Goal: Task Accomplishment & Management: Complete application form

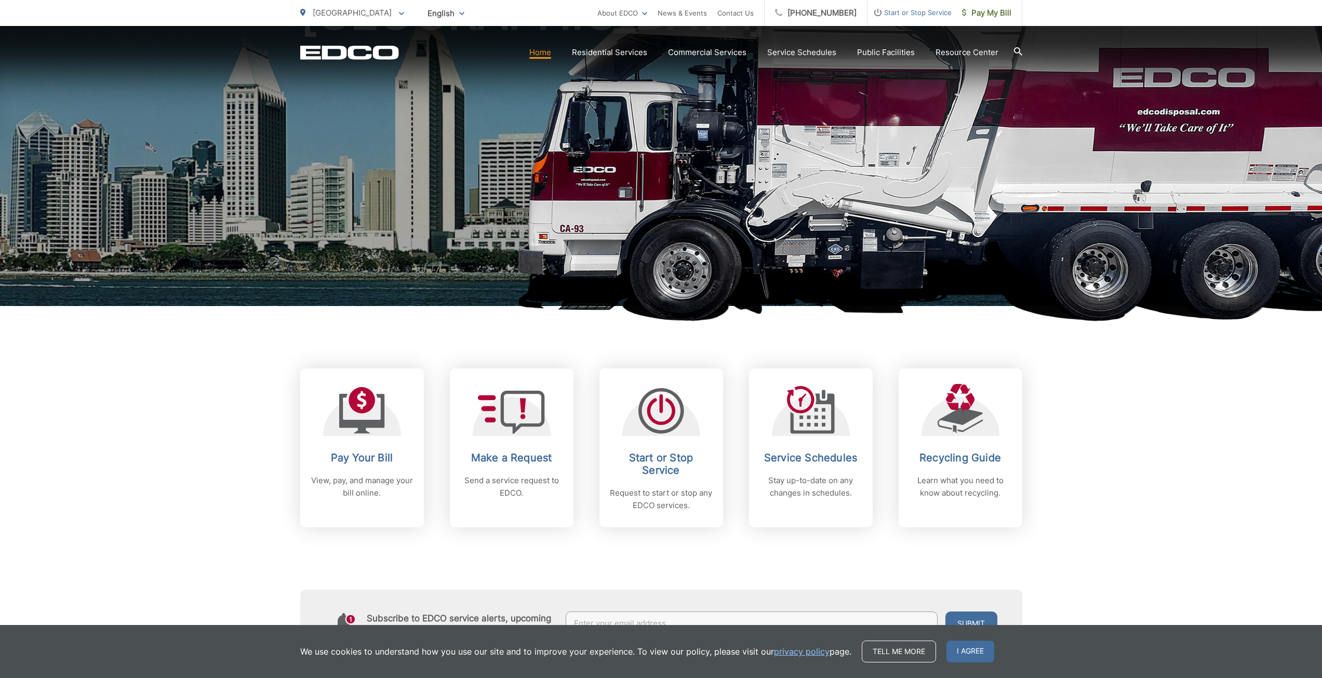
scroll to position [208, 0]
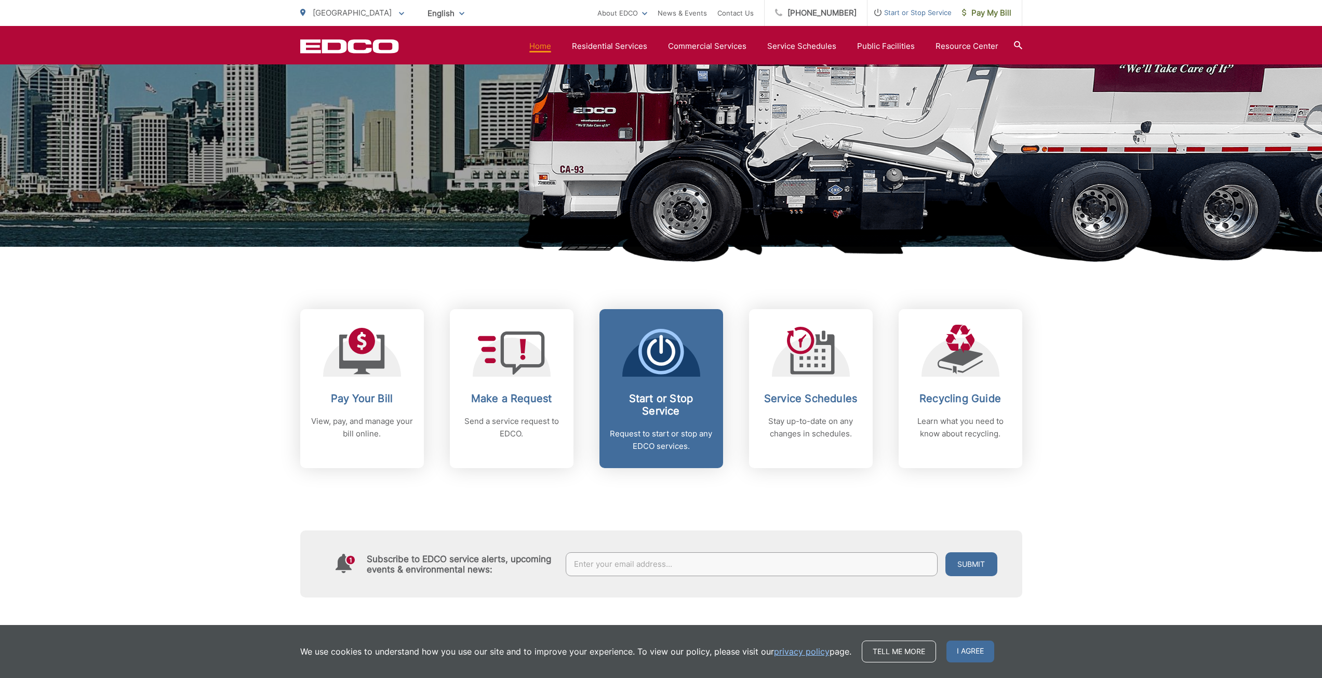
click at [644, 420] on div "Start or Stop Service Request to start or stop any EDCO services." at bounding box center [661, 422] width 103 height 60
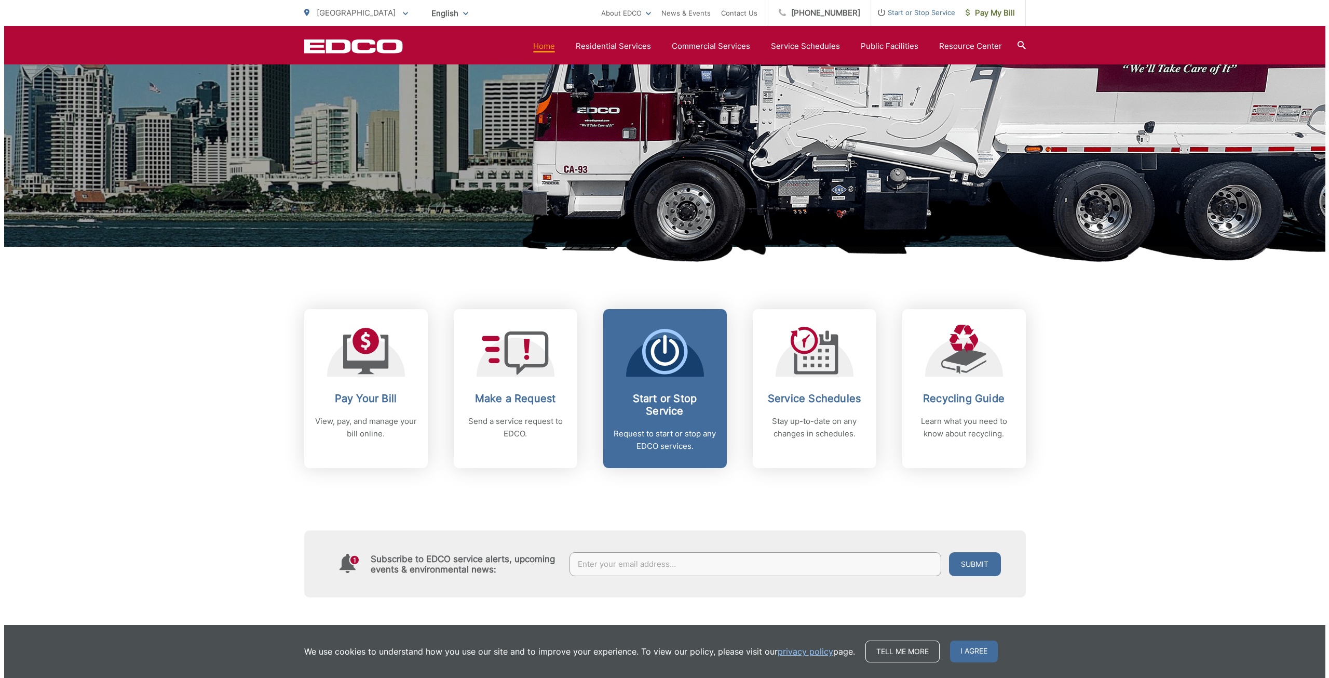
scroll to position [0, 0]
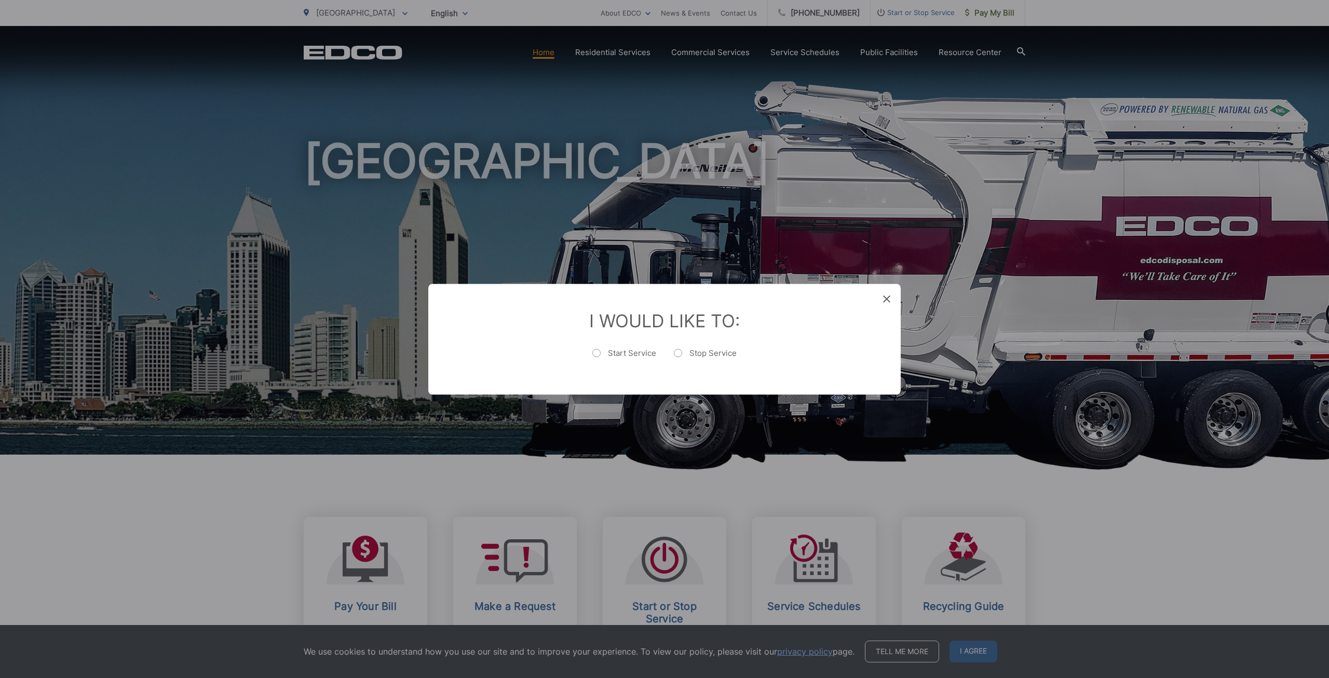
click at [682, 356] on label "Stop Service" at bounding box center [705, 357] width 63 height 21
radio input "true"
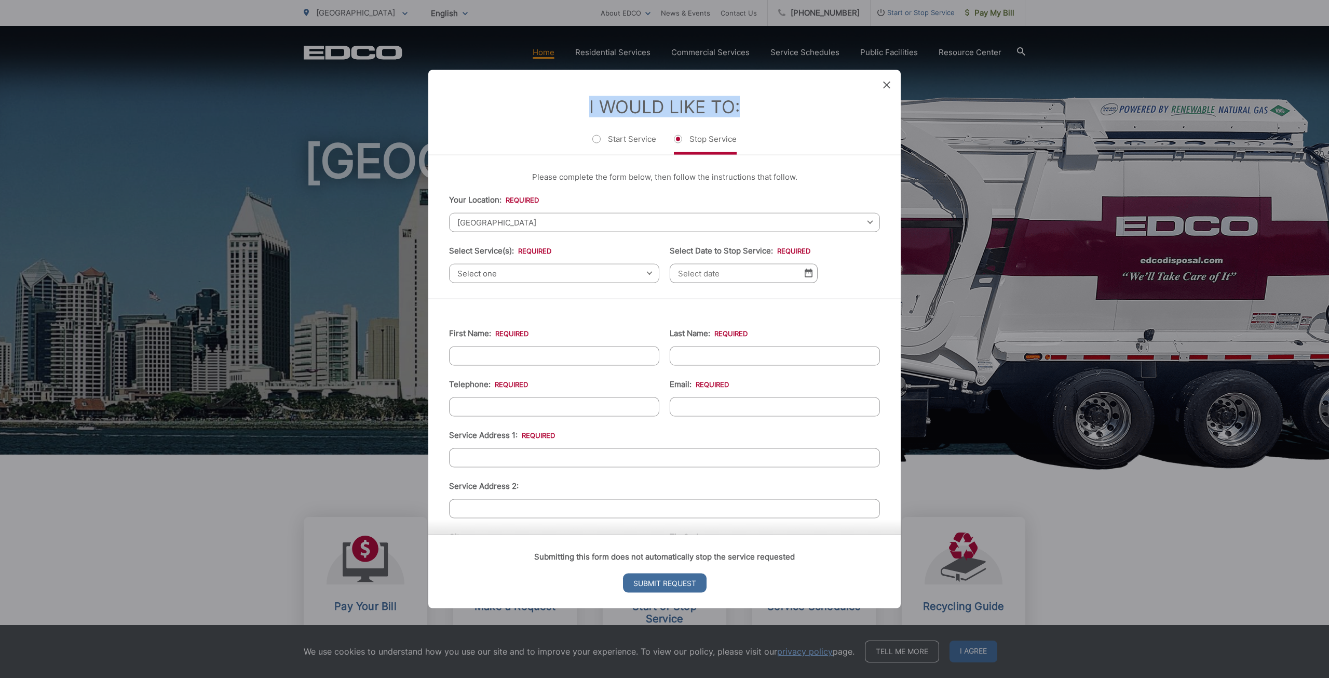
drag, startPoint x: 885, startPoint y: 86, endPoint x: 641, endPoint y: 146, distance: 251.3
click at [663, 140] on div "Entry Status None In Progress Completed None None In Progress Completed I Would…" at bounding box center [664, 339] width 473 height 539
click at [628, 143] on label "Start Service" at bounding box center [625, 143] width 64 height 21
radio input "true"
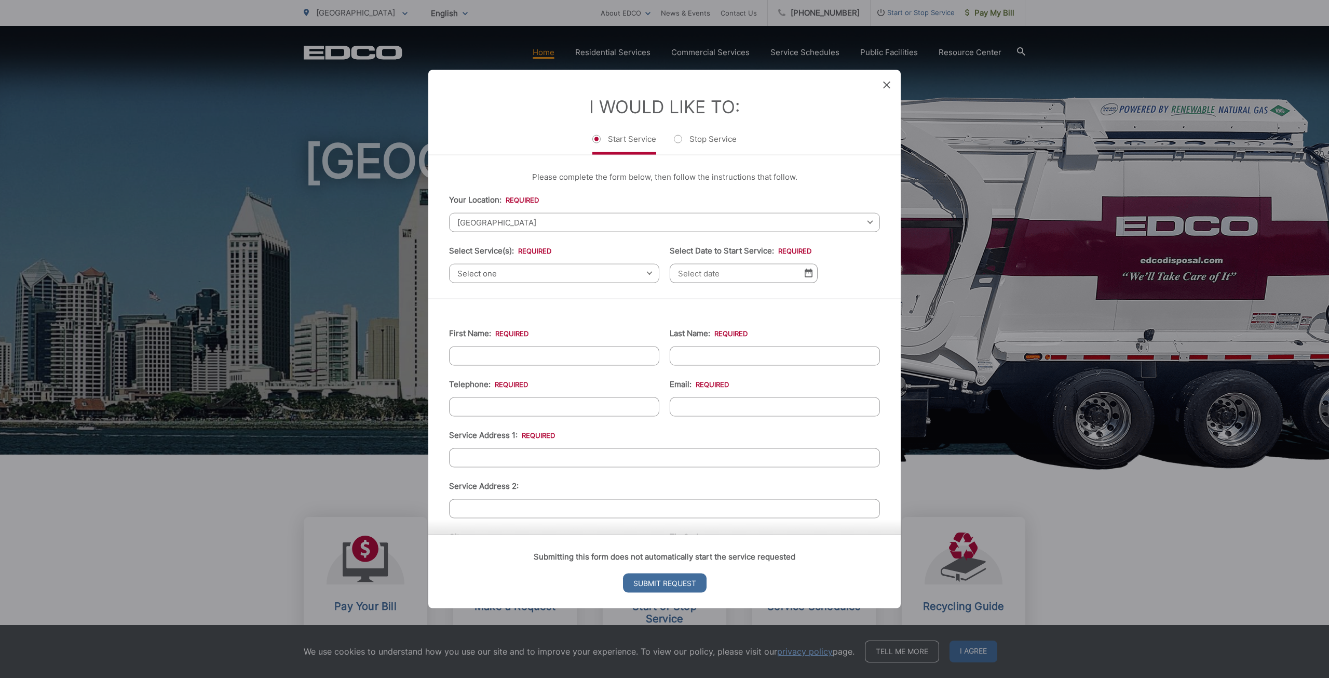
click at [574, 225] on span "[GEOGRAPHIC_DATA]" at bounding box center [664, 221] width 431 height 19
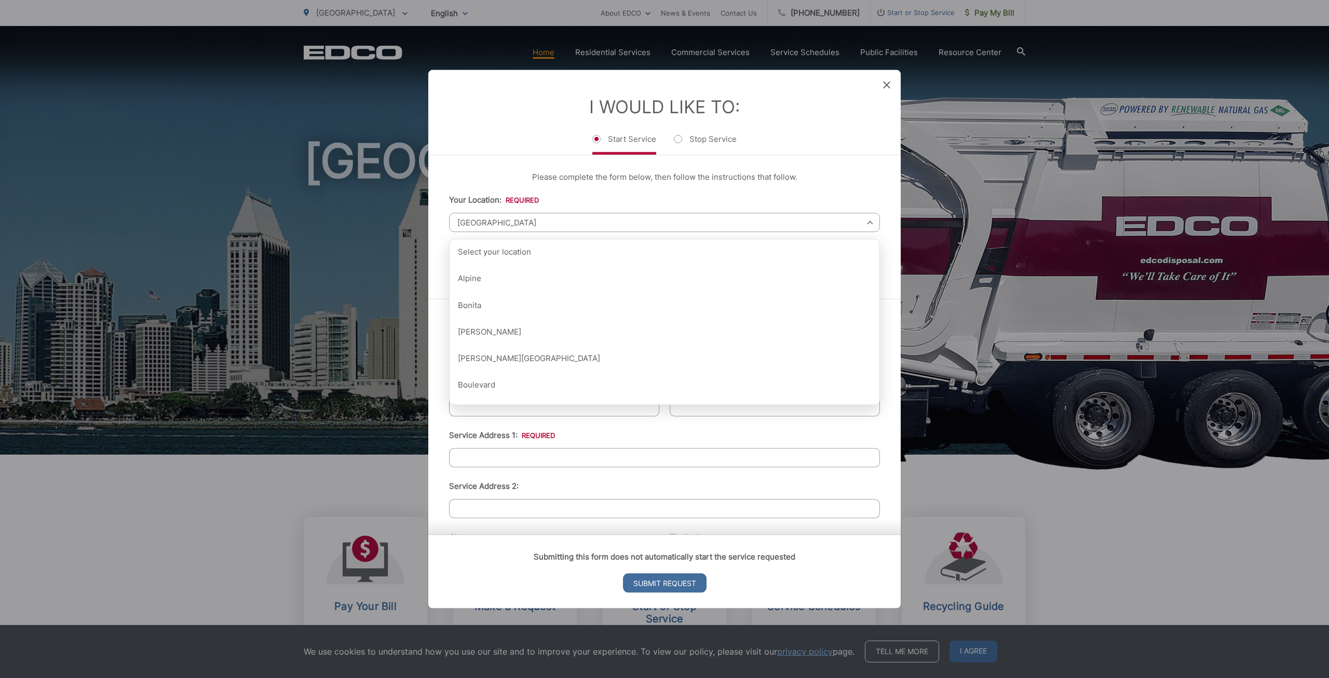
click at [574, 225] on span "[GEOGRAPHIC_DATA]" at bounding box center [664, 221] width 431 height 19
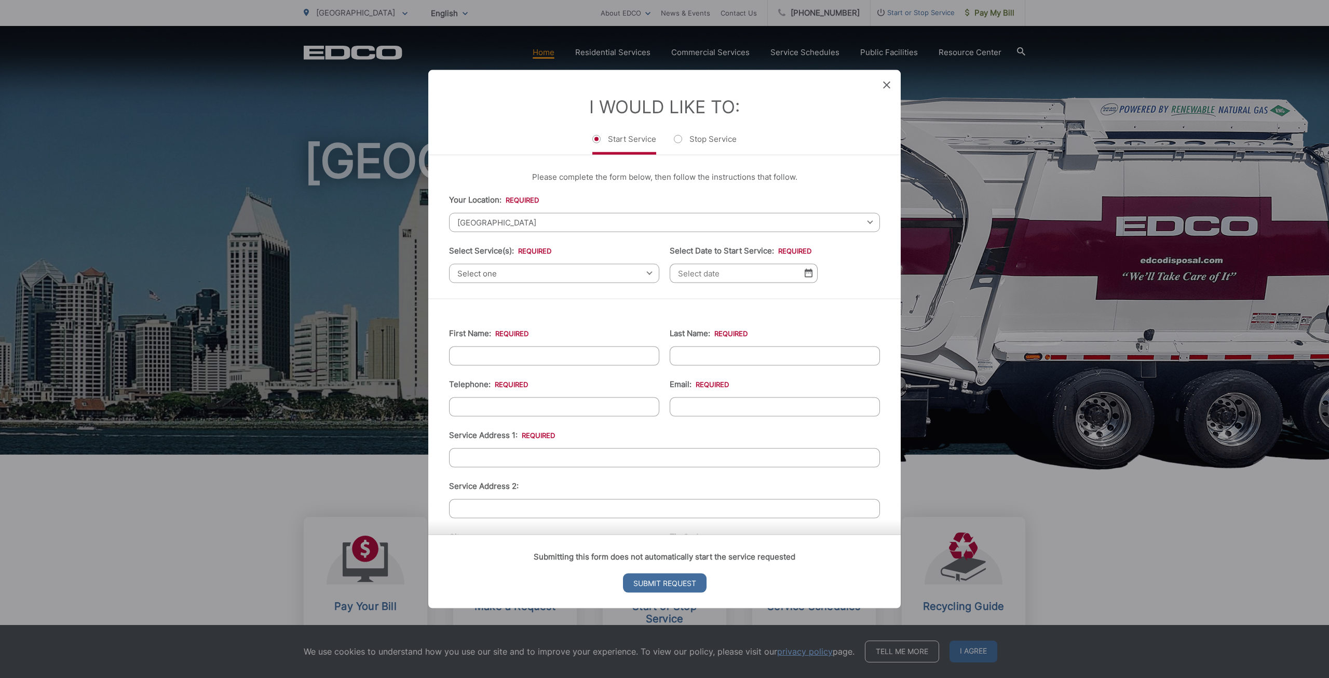
click at [563, 277] on span "Select one" at bounding box center [554, 272] width 210 height 19
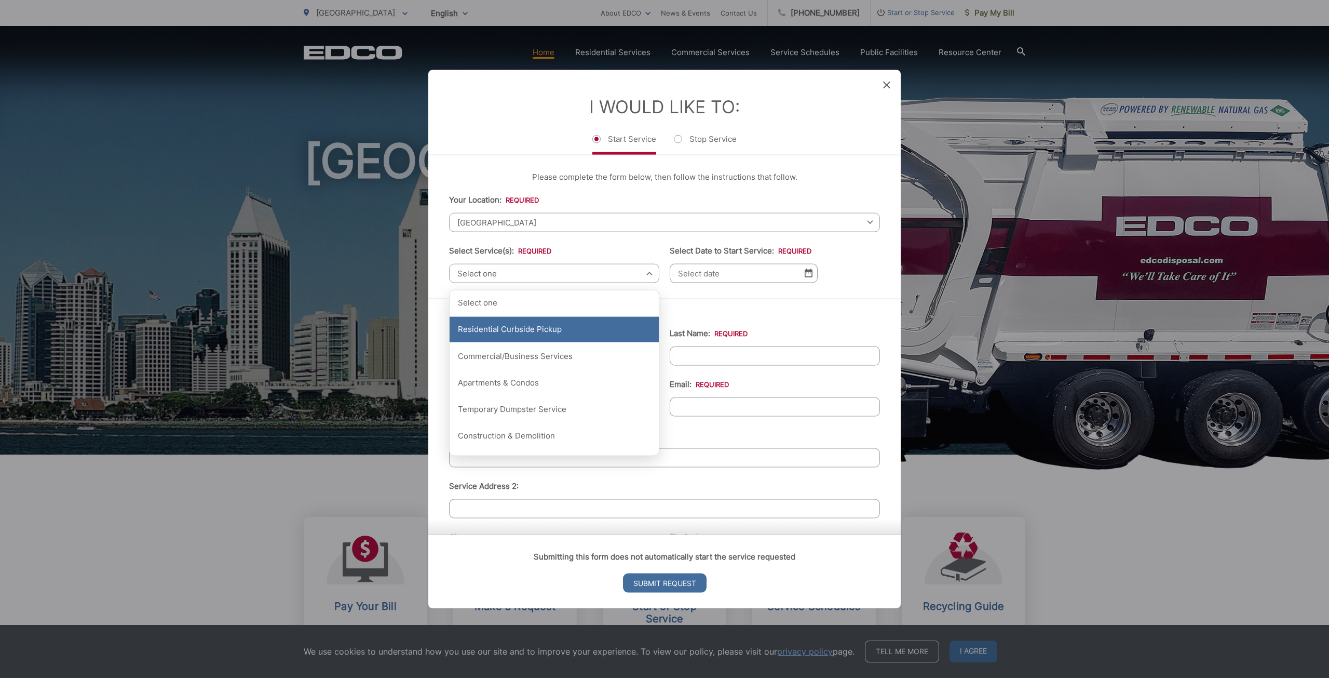
click at [592, 329] on div "Residential Curbside Pickup" at bounding box center [554, 329] width 209 height 26
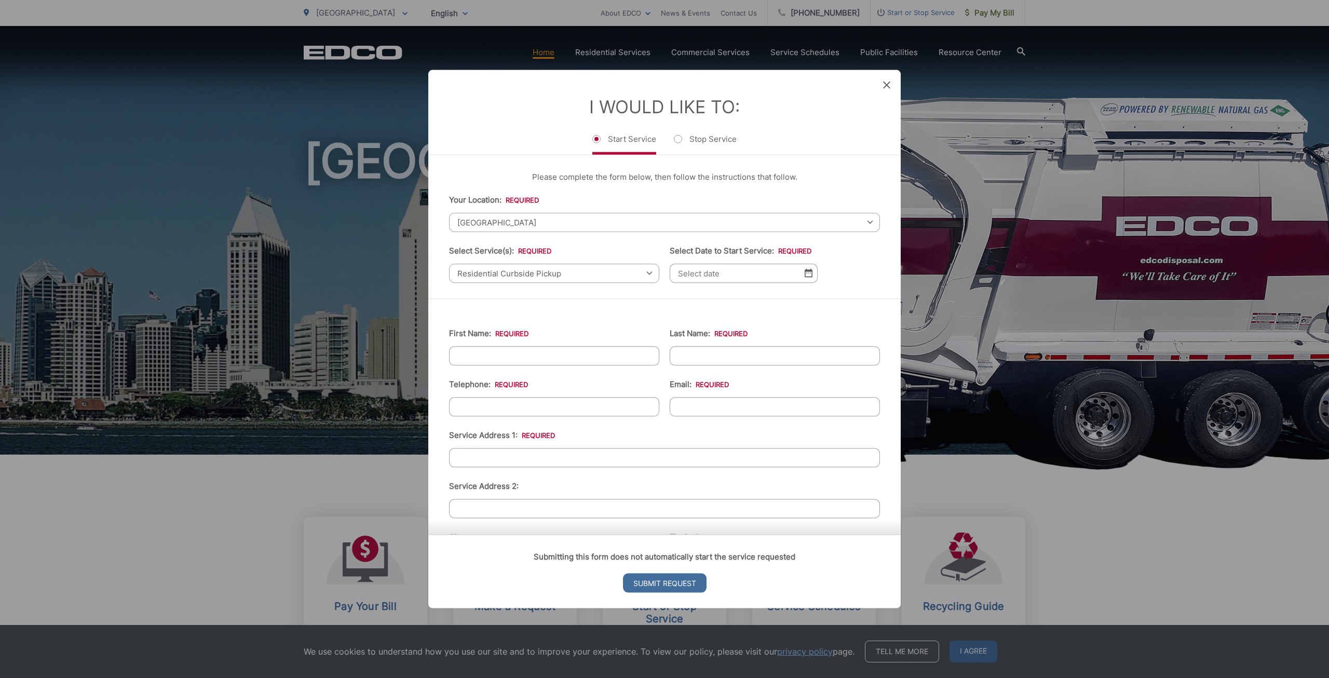
click at [797, 275] on input "Select Date to Start Service: *" at bounding box center [744, 272] width 148 height 19
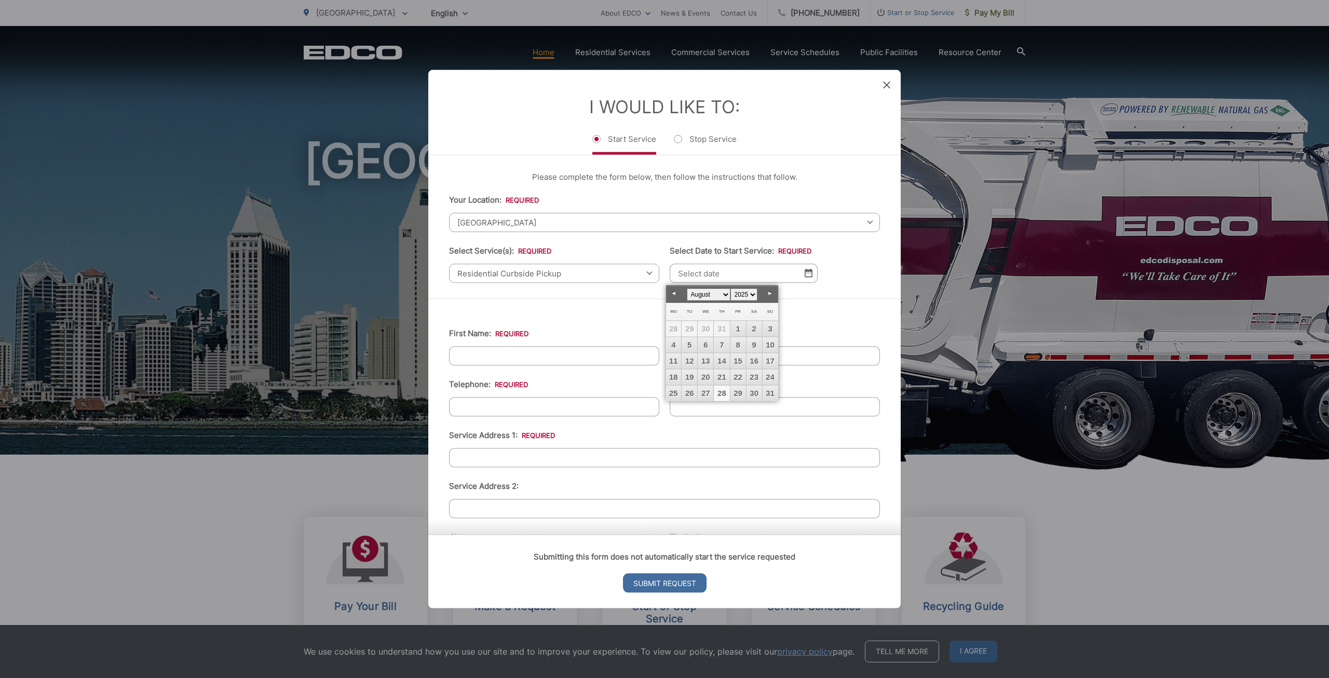
click at [721, 392] on link "28" at bounding box center [722, 393] width 16 height 16
type input "[DATE]"
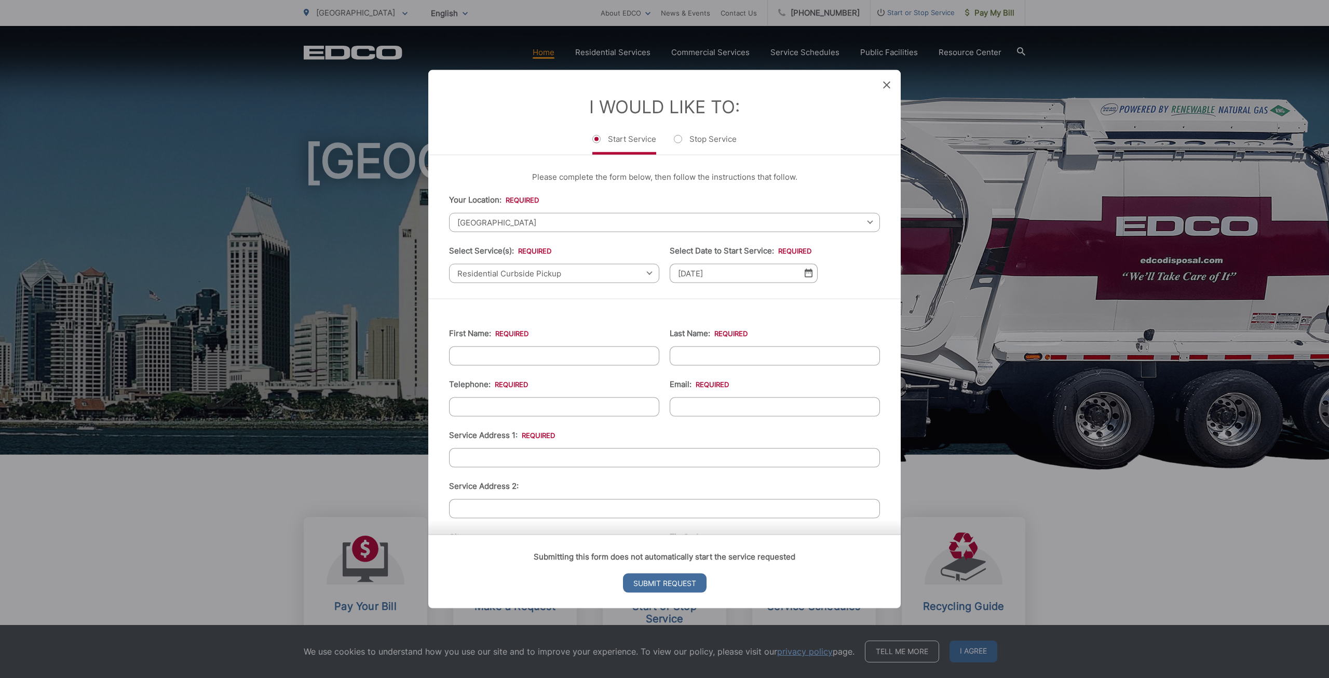
click at [584, 361] on input "First Name: *" at bounding box center [554, 355] width 210 height 19
type input "Jianyou"
type input "Li"
type input "4084647582"
type input "[EMAIL_ADDRESS][DOMAIN_NAME]"
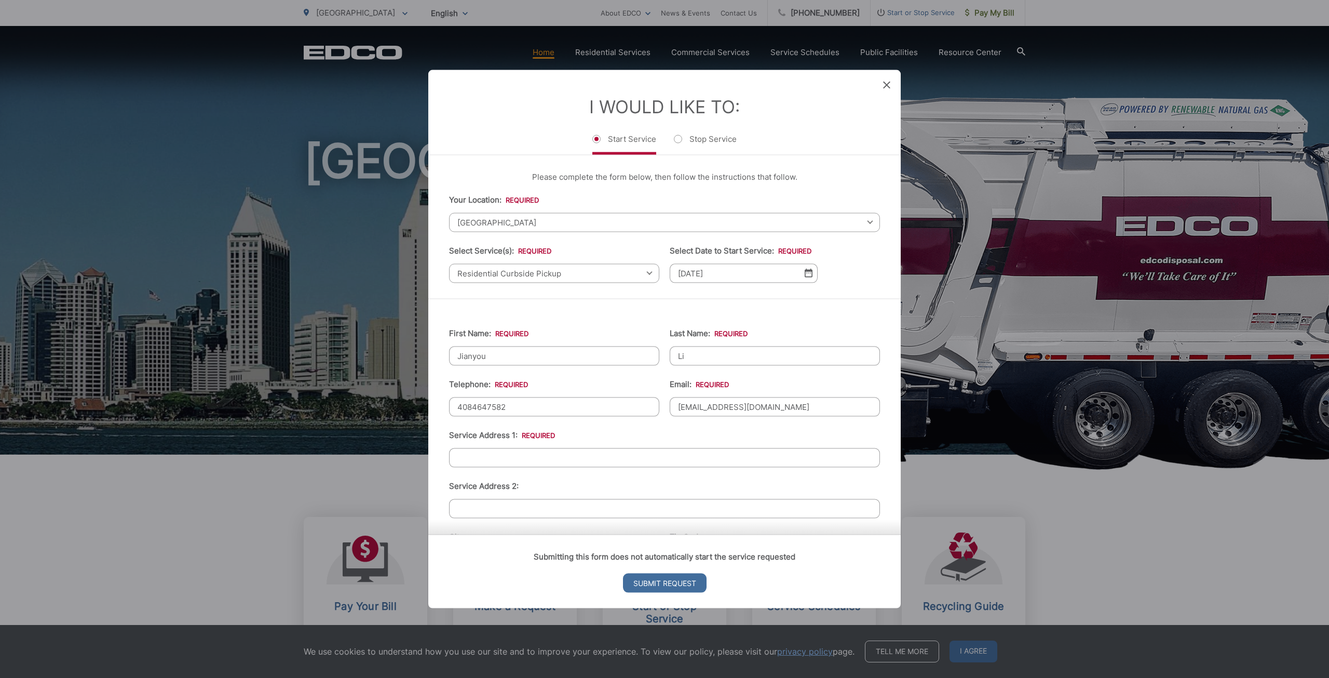
type input "10829 CAMINITO ARCADA [GEOGRAPHIC_DATA][US_STATE] 92131-3666"
type input "[PHONE_NUMBER]"
click at [696, 457] on input "10829 CAMINITO ARCADA [GEOGRAPHIC_DATA][US_STATE] 92131-3666" at bounding box center [664, 457] width 431 height 19
drag, startPoint x: 704, startPoint y: 458, endPoint x: 283, endPoint y: 437, distance: 421.1
click at [283, 437] on div "Entry Status None In Progress Completed None None In Progress Completed I Would…" at bounding box center [664, 339] width 1329 height 678
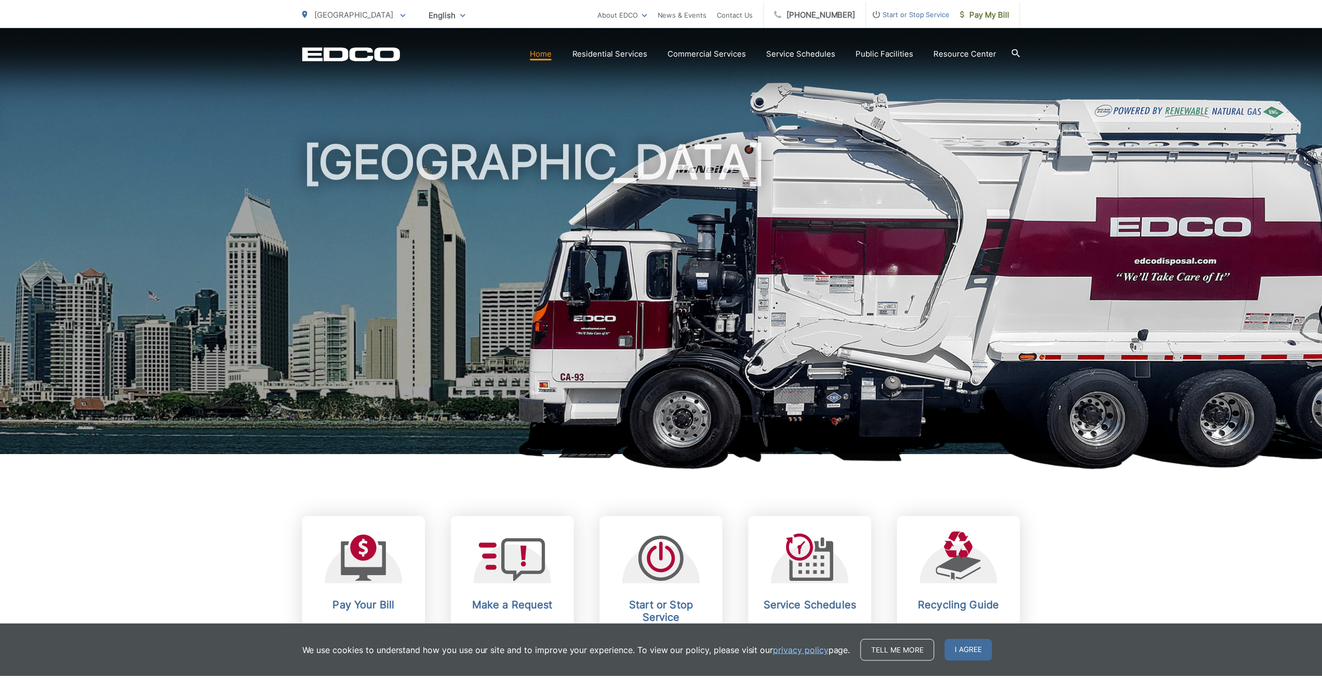
scroll to position [208, 0]
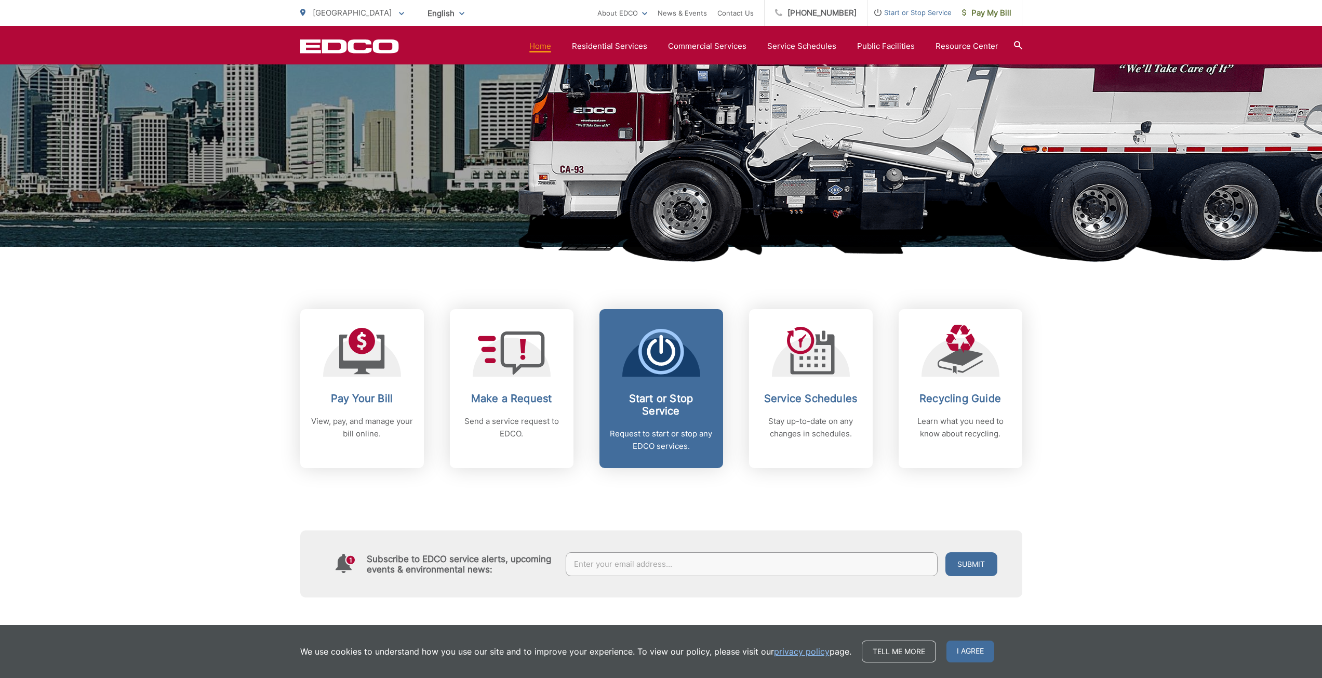
click at [677, 388] on span "Start or Stop Service Request to start or stop any EDCO services." at bounding box center [661, 388] width 124 height 159
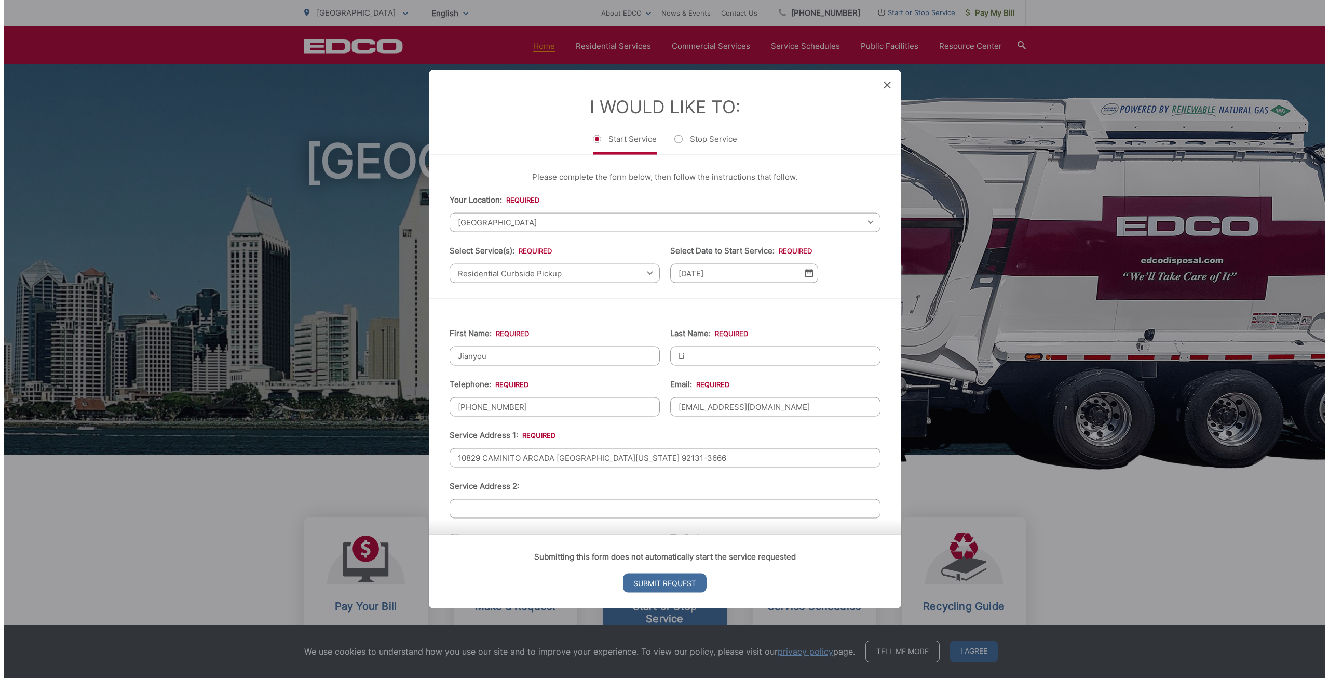
scroll to position [0, 0]
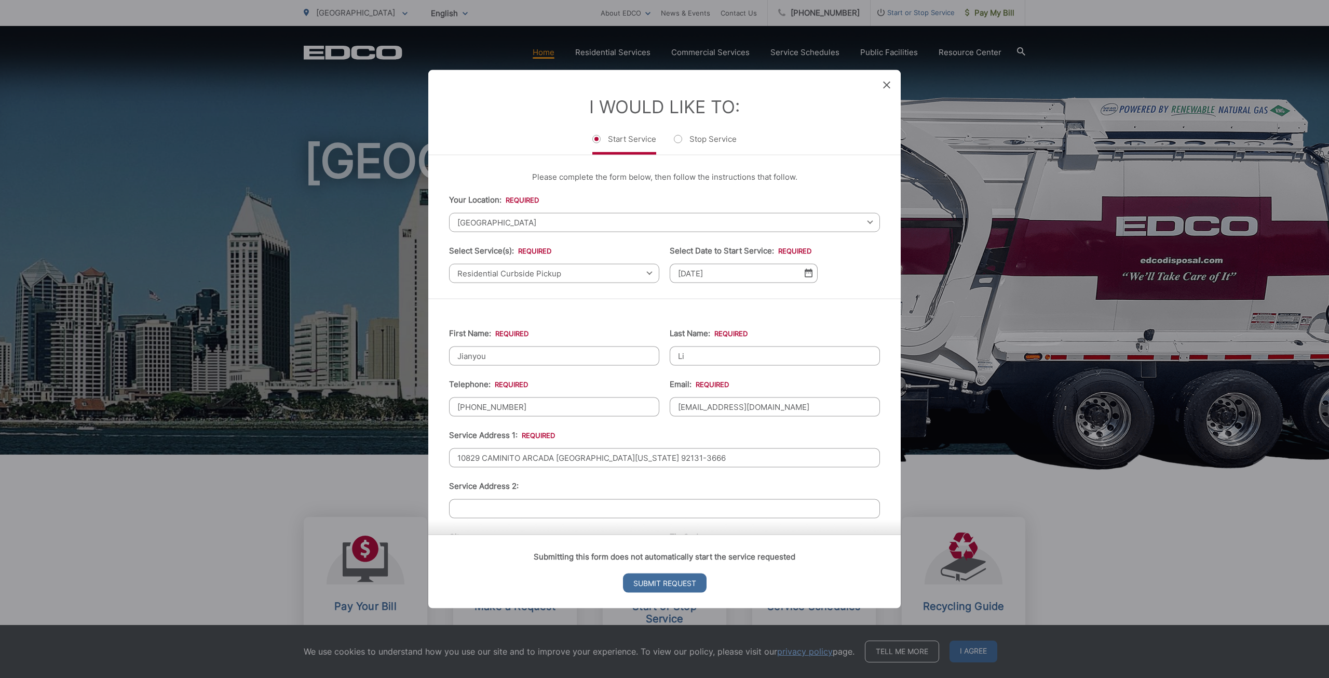
drag, startPoint x: 698, startPoint y: 453, endPoint x: 411, endPoint y: 516, distance: 293.6
click at [417, 473] on div "Entry Status None In Progress Completed None None In Progress Completed I Would…" at bounding box center [664, 339] width 1329 height 678
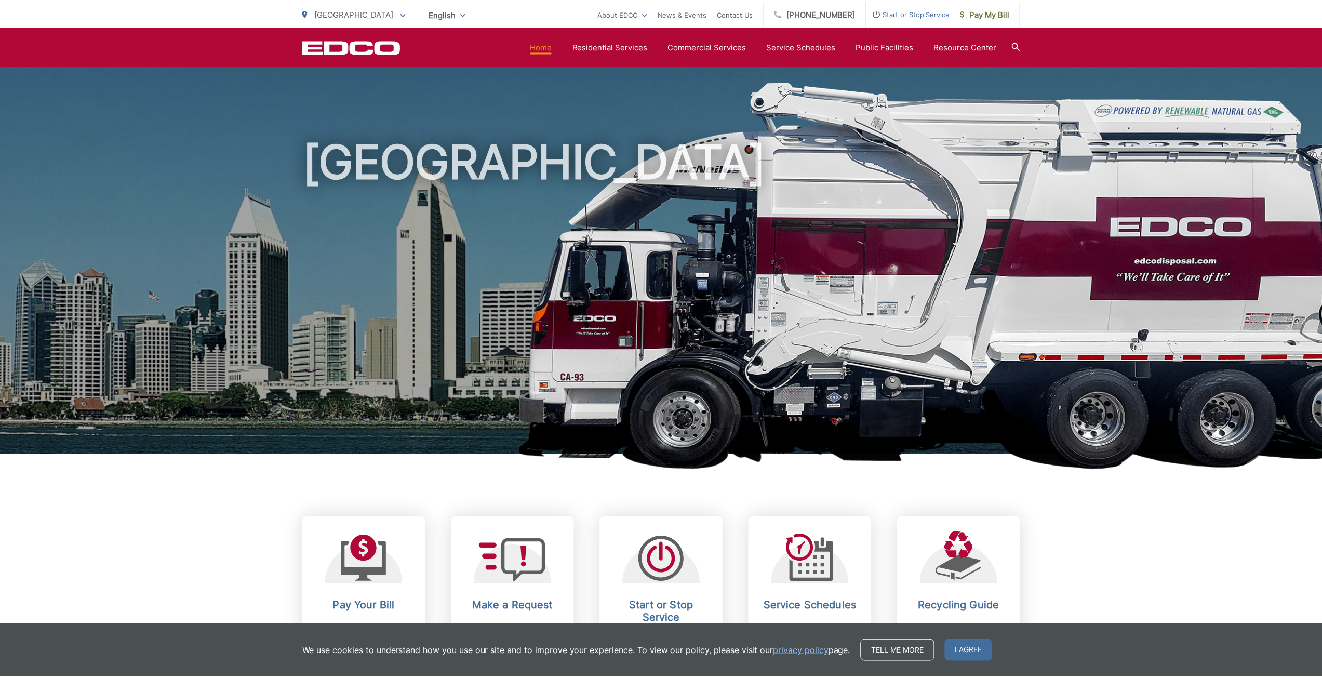
scroll to position [208, 0]
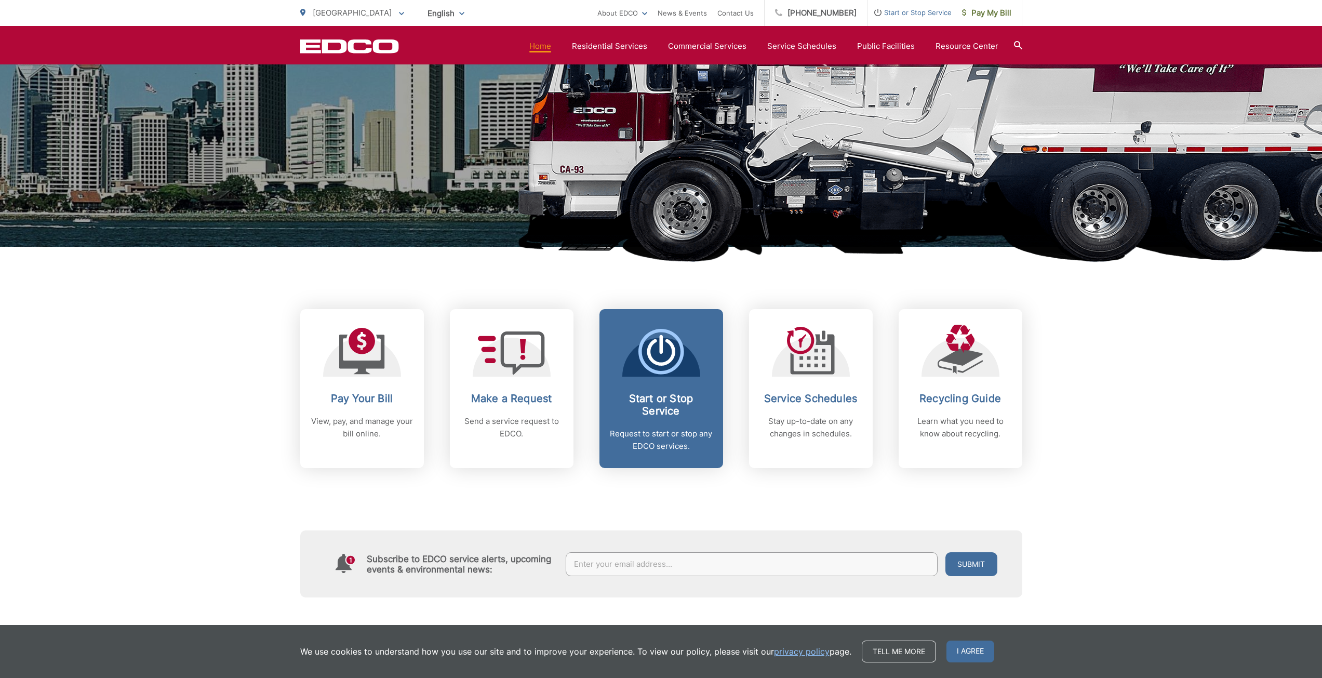
click at [669, 428] on p "Request to start or stop any EDCO services." at bounding box center [661, 439] width 103 height 25
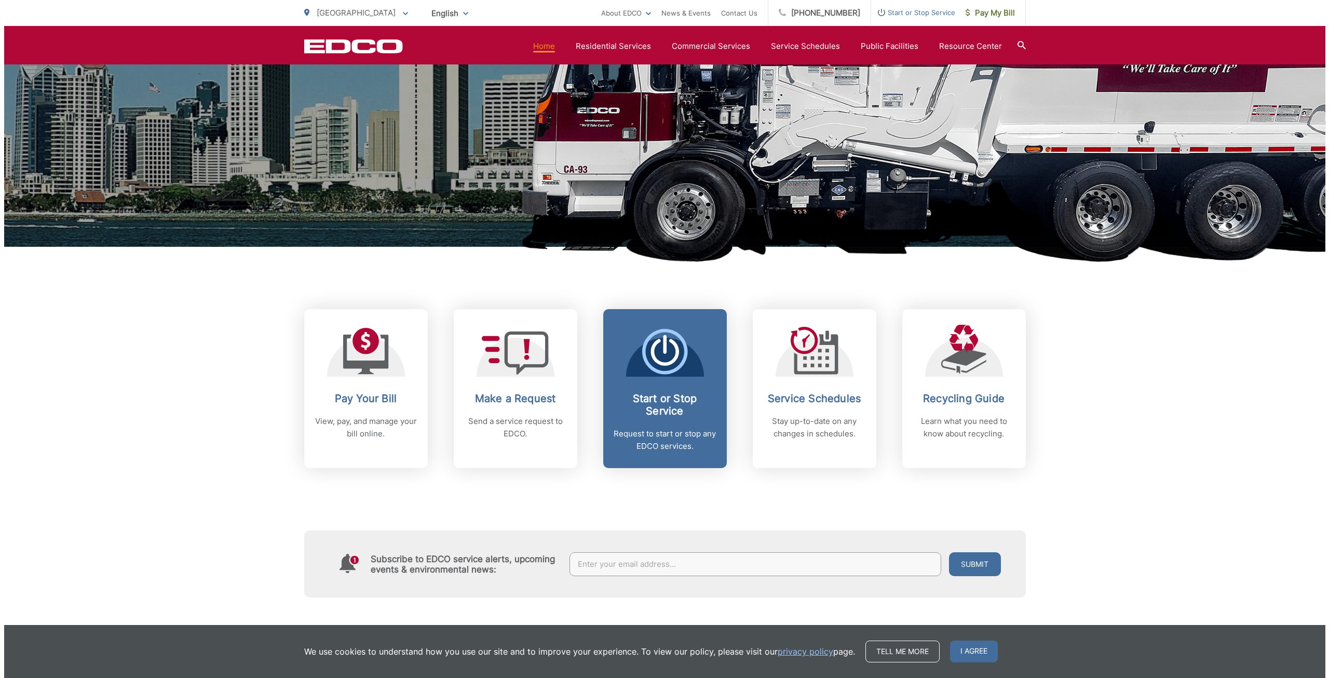
scroll to position [0, 0]
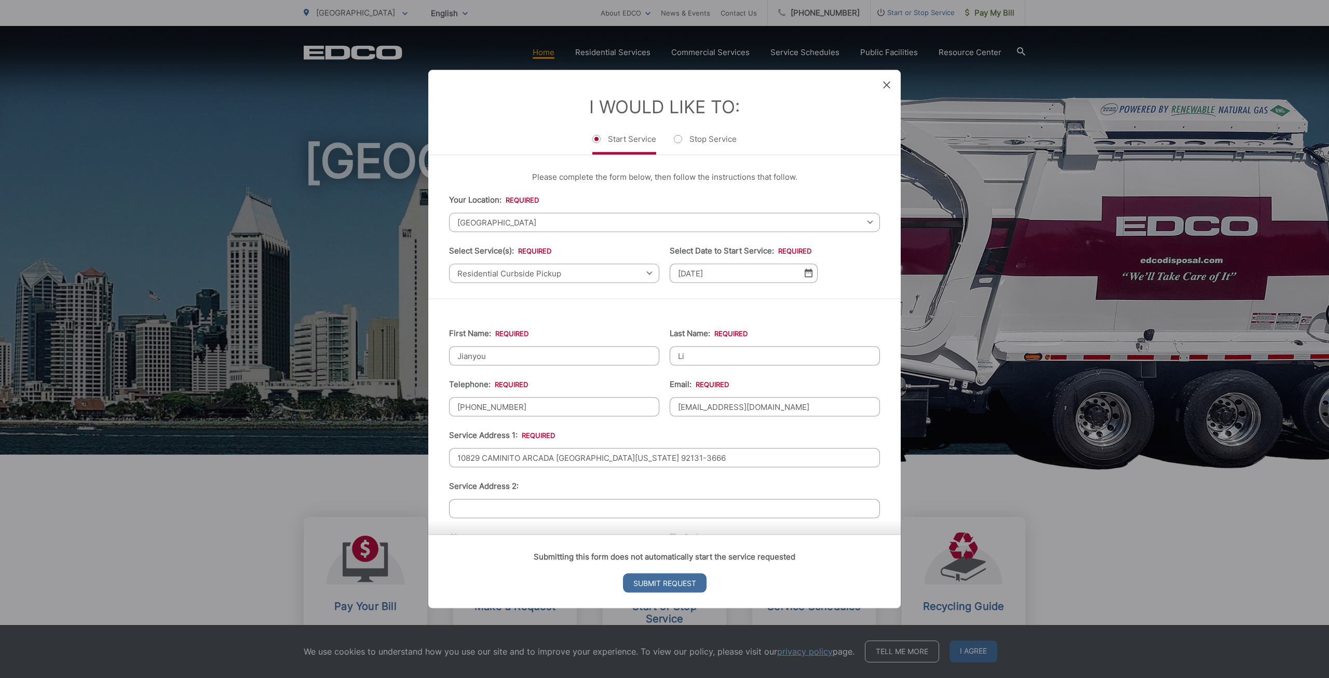
click at [570, 453] on input "10829 CAMINITO ARCADA [GEOGRAPHIC_DATA][US_STATE] 92131-3666" at bounding box center [664, 457] width 431 height 19
type input "1"
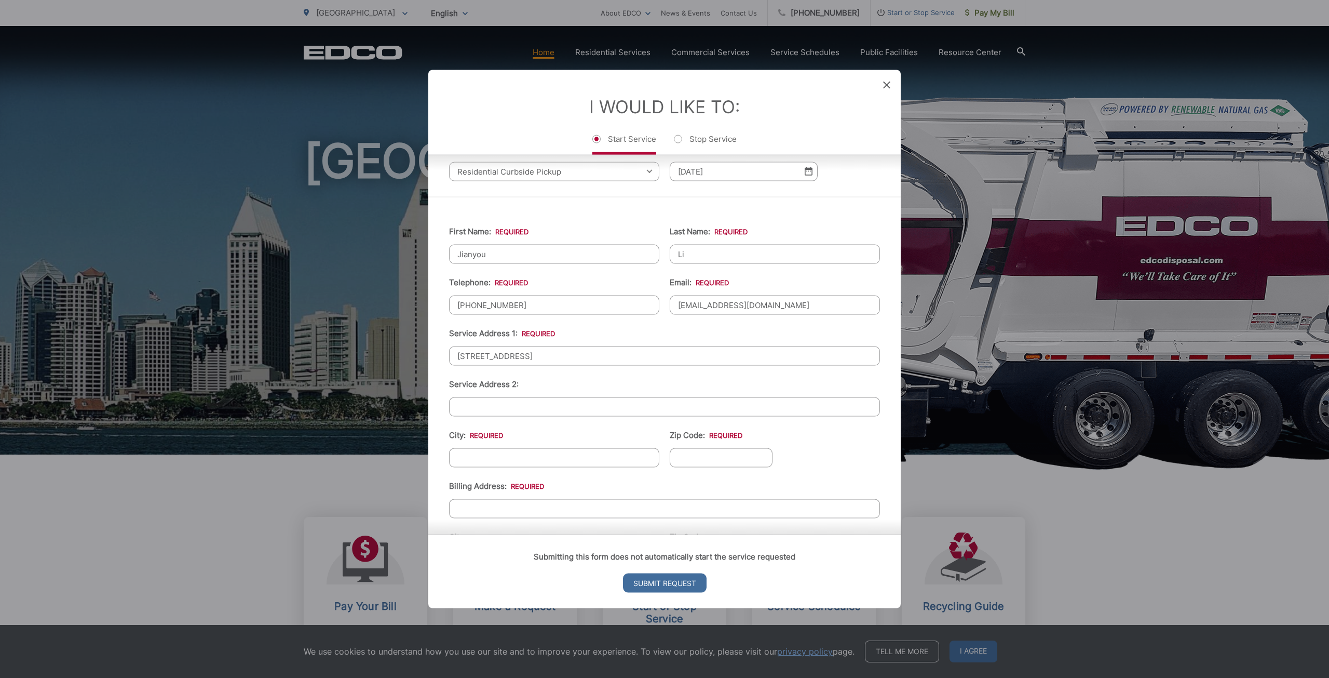
scroll to position [208, 0]
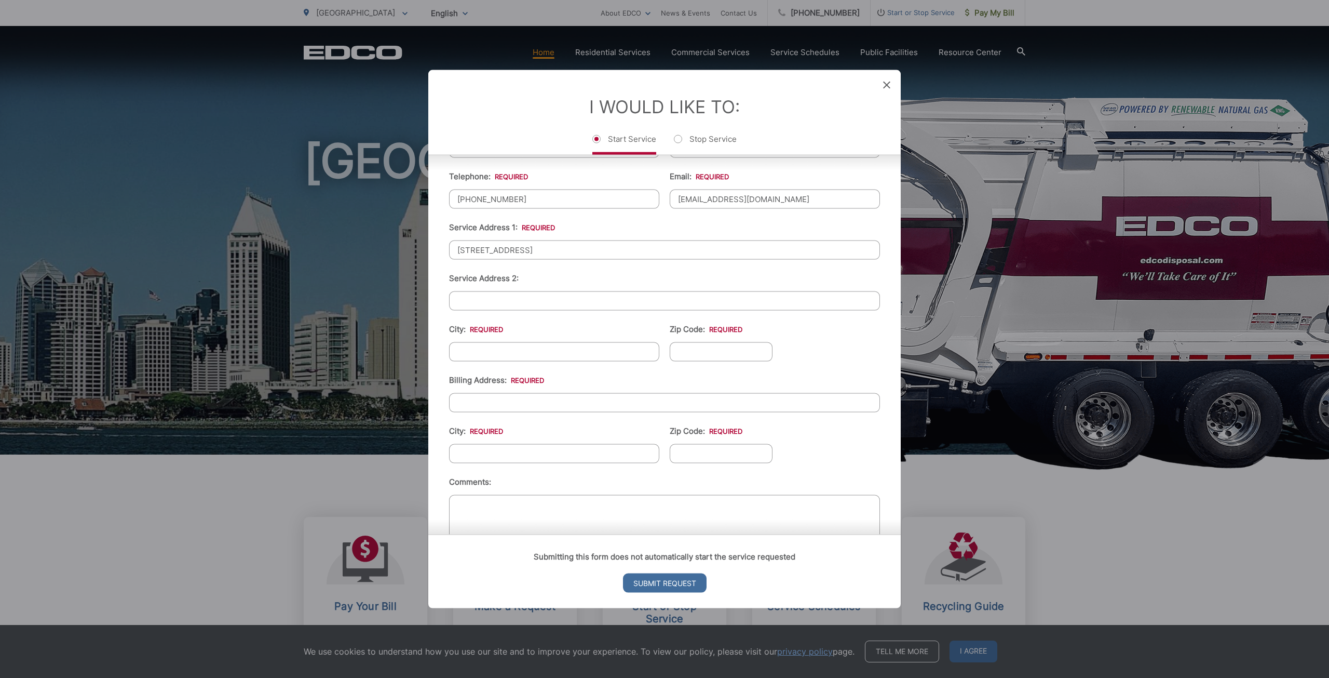
type input "[STREET_ADDRESS]"
click at [503, 353] on input "City: *" at bounding box center [554, 351] width 210 height 19
type input "[GEOGRAPHIC_DATA]"
type input "92131"
click at [802, 360] on ul "First Name: * Jianyou Last Name: * Li Telephone: * [PHONE_NUMBER] Email: * [EMA…" at bounding box center [664, 333] width 431 height 454
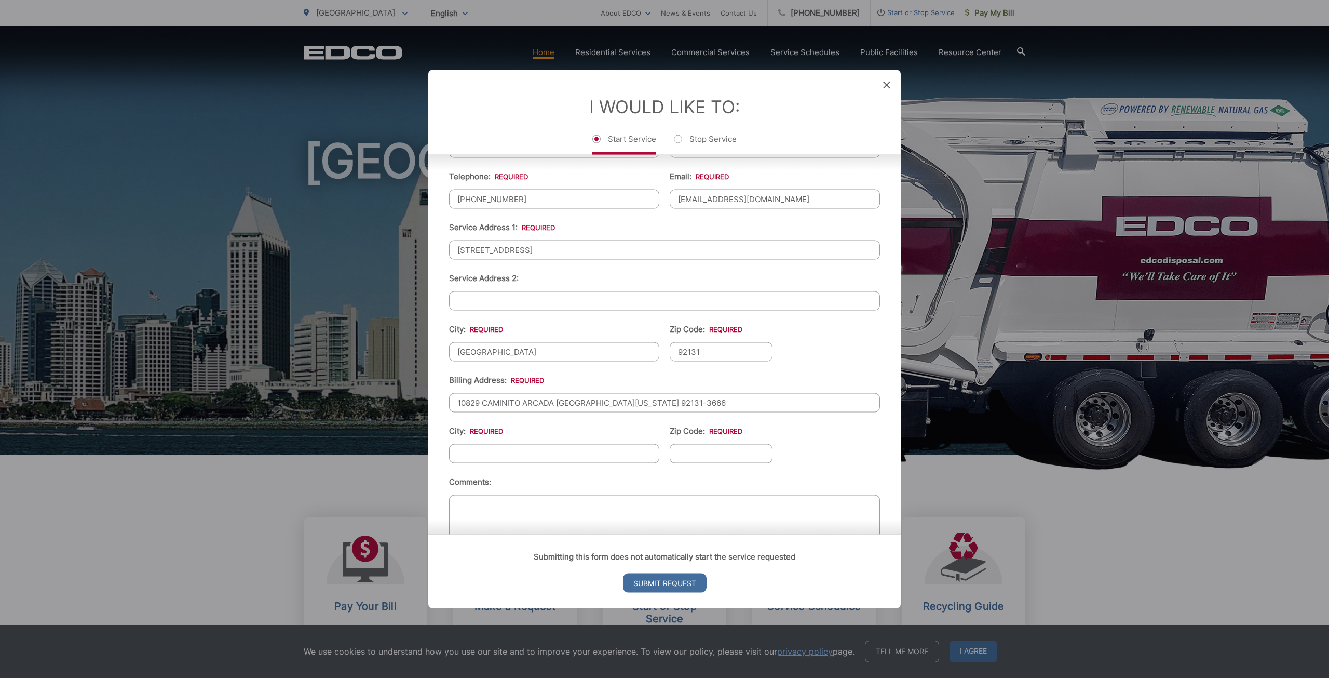
click at [711, 402] on input "10829 CAMINITO ARCADA [GEOGRAPHIC_DATA][US_STATE] 92131-3666" at bounding box center [664, 402] width 431 height 19
drag, startPoint x: 711, startPoint y: 402, endPoint x: 418, endPoint y: 401, distance: 293.9
click at [418, 401] on div "Entry Status None In Progress Completed None None In Progress Completed I Would…" at bounding box center [664, 339] width 1329 height 678
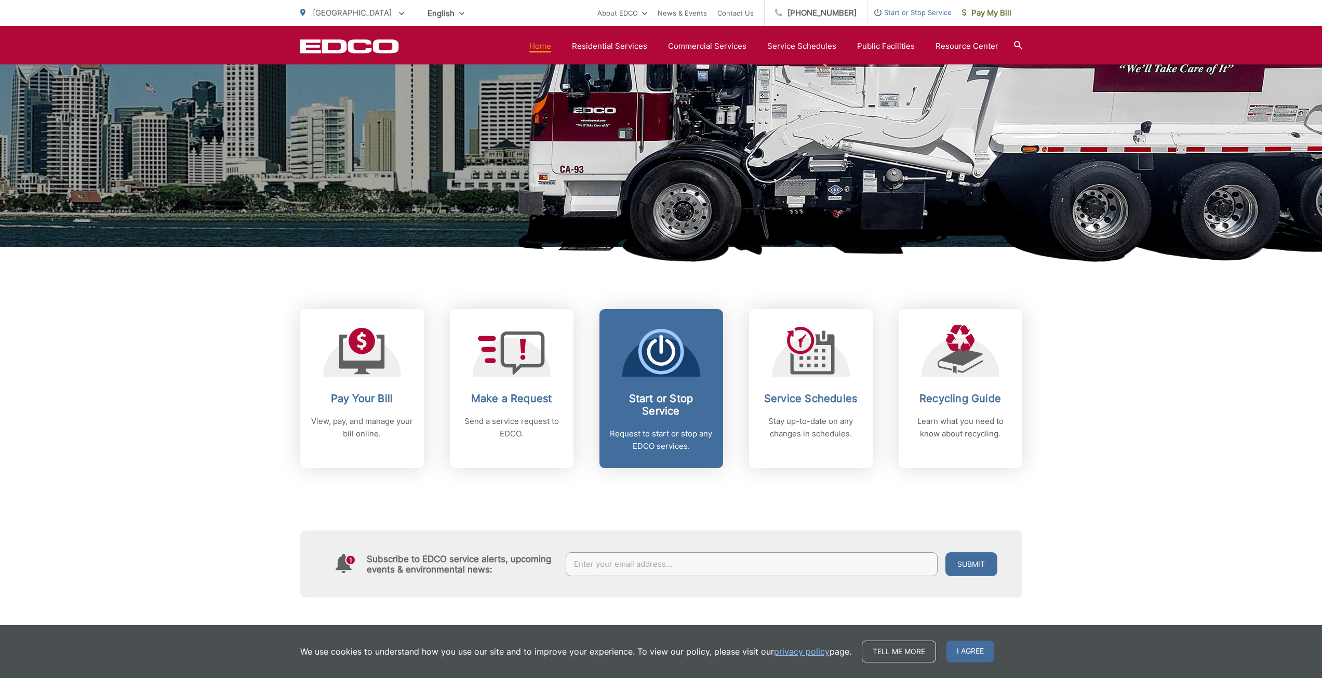
click at [668, 401] on h2 "Start or Stop Service" at bounding box center [661, 404] width 103 height 25
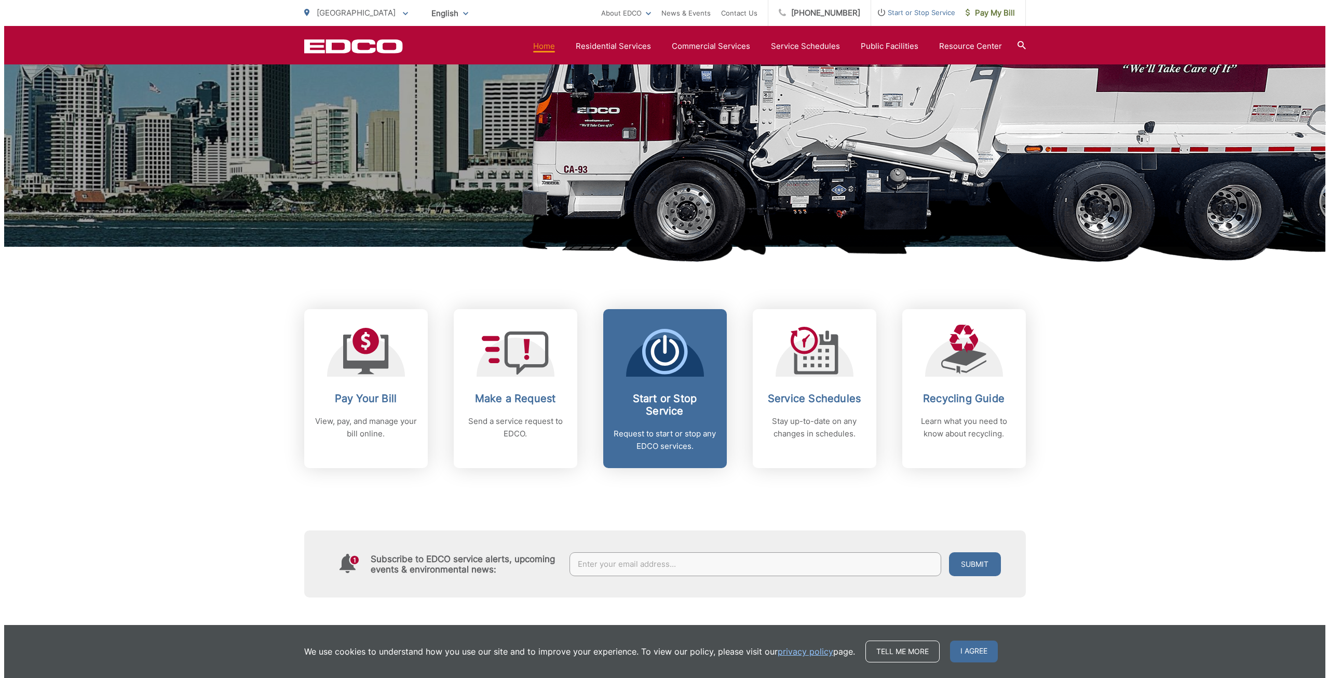
scroll to position [0, 0]
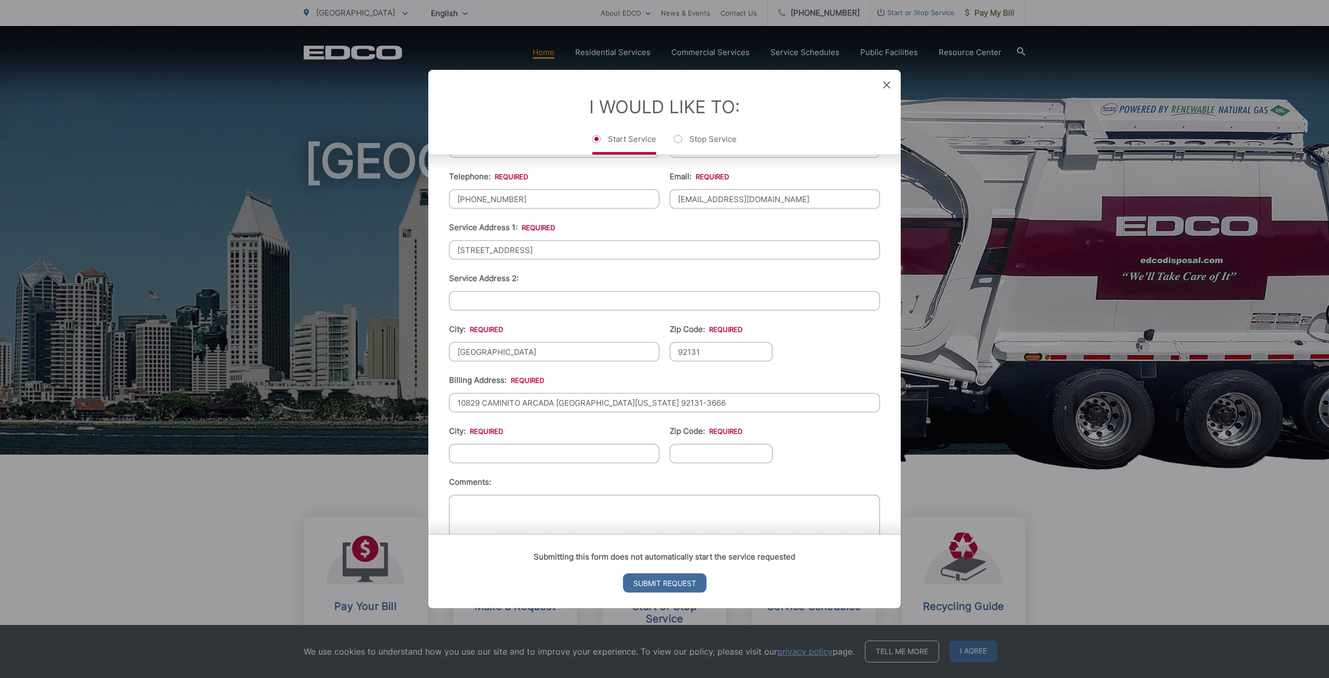
drag, startPoint x: 484, startPoint y: 403, endPoint x: 777, endPoint y: 404, distance: 292.9
click at [777, 404] on input "10829 CAMINITO ARCADA [GEOGRAPHIC_DATA][US_STATE] 92131-3666" at bounding box center [664, 402] width 431 height 19
type input "1"
type input "[STREET_ADDRESS]"
click at [610, 446] on input "City: *" at bounding box center [554, 453] width 210 height 19
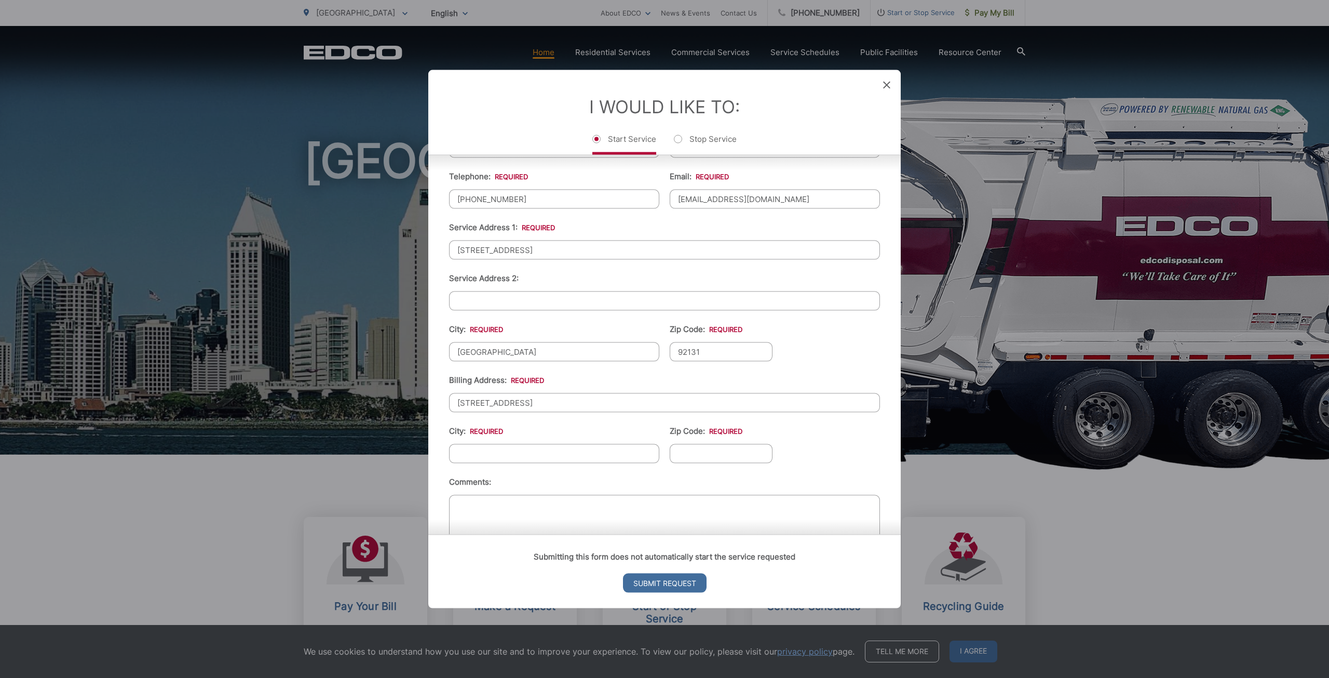
type input "[GEOGRAPHIC_DATA]"
type input "92131"
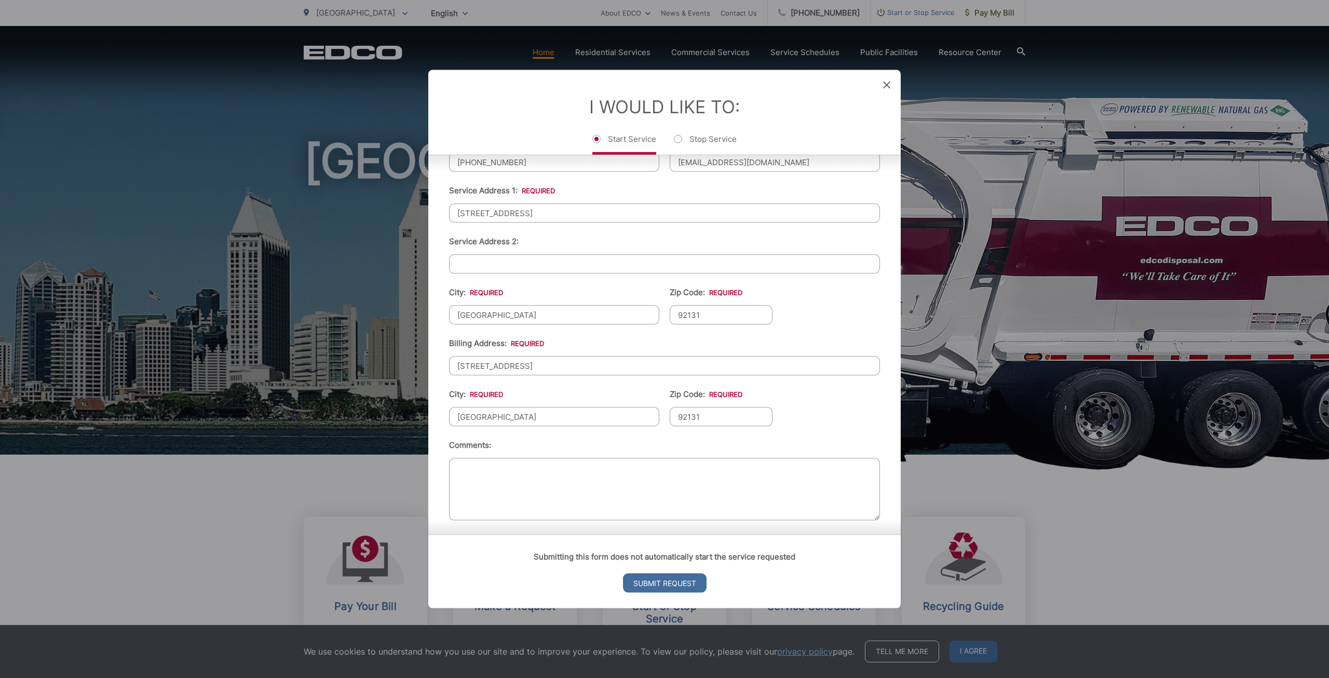
scroll to position [249, 0]
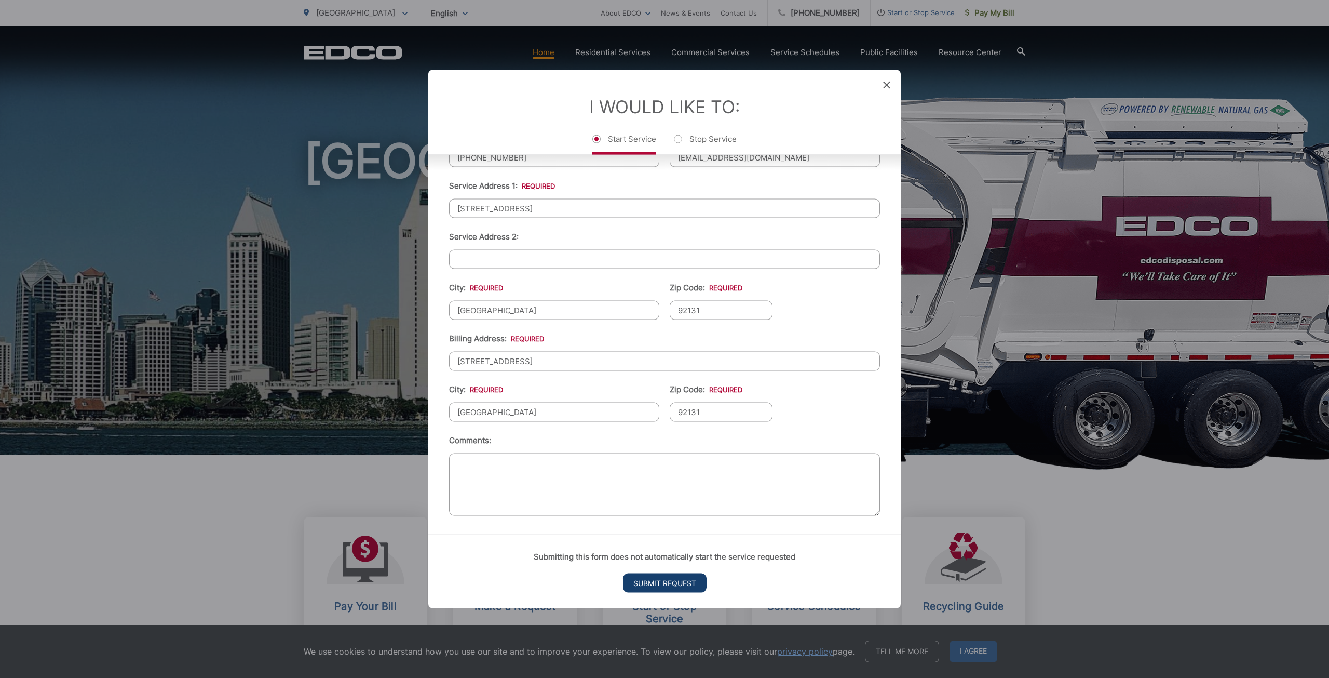
click at [680, 584] on input "Submit Request" at bounding box center [665, 582] width 84 height 19
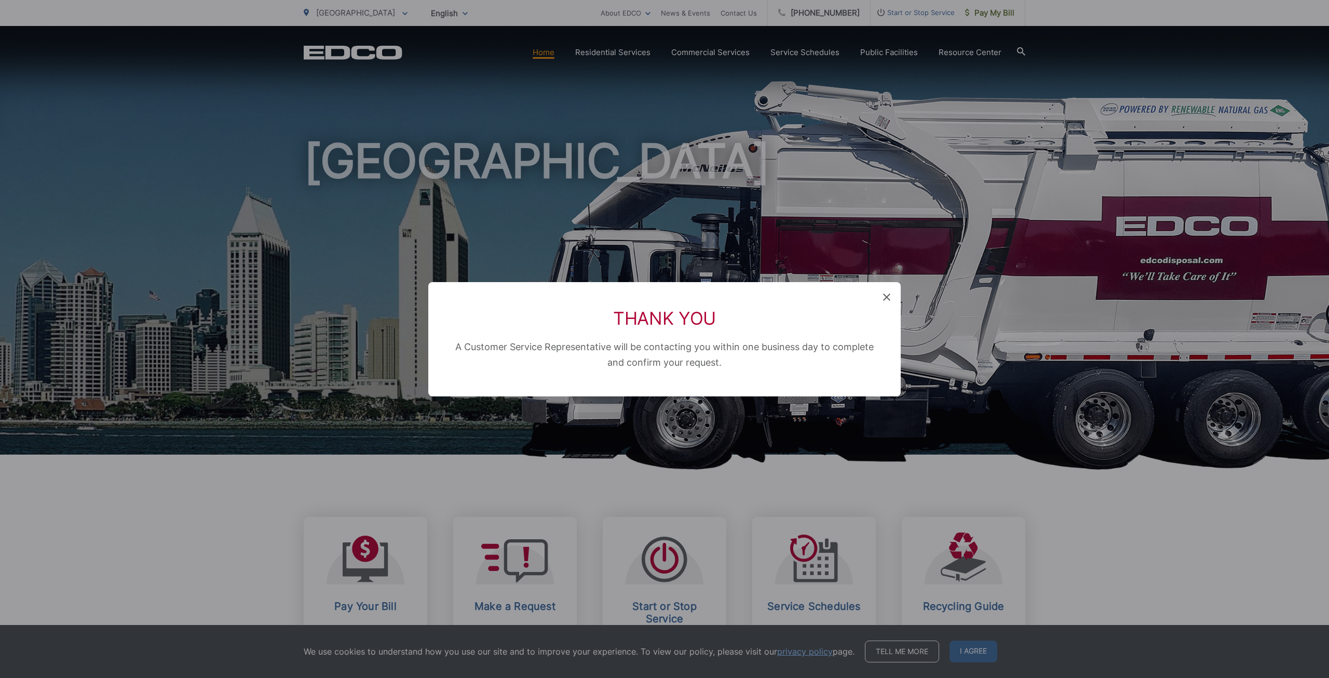
scroll to position [0, 0]
click at [887, 301] on span at bounding box center [886, 297] width 7 height 10
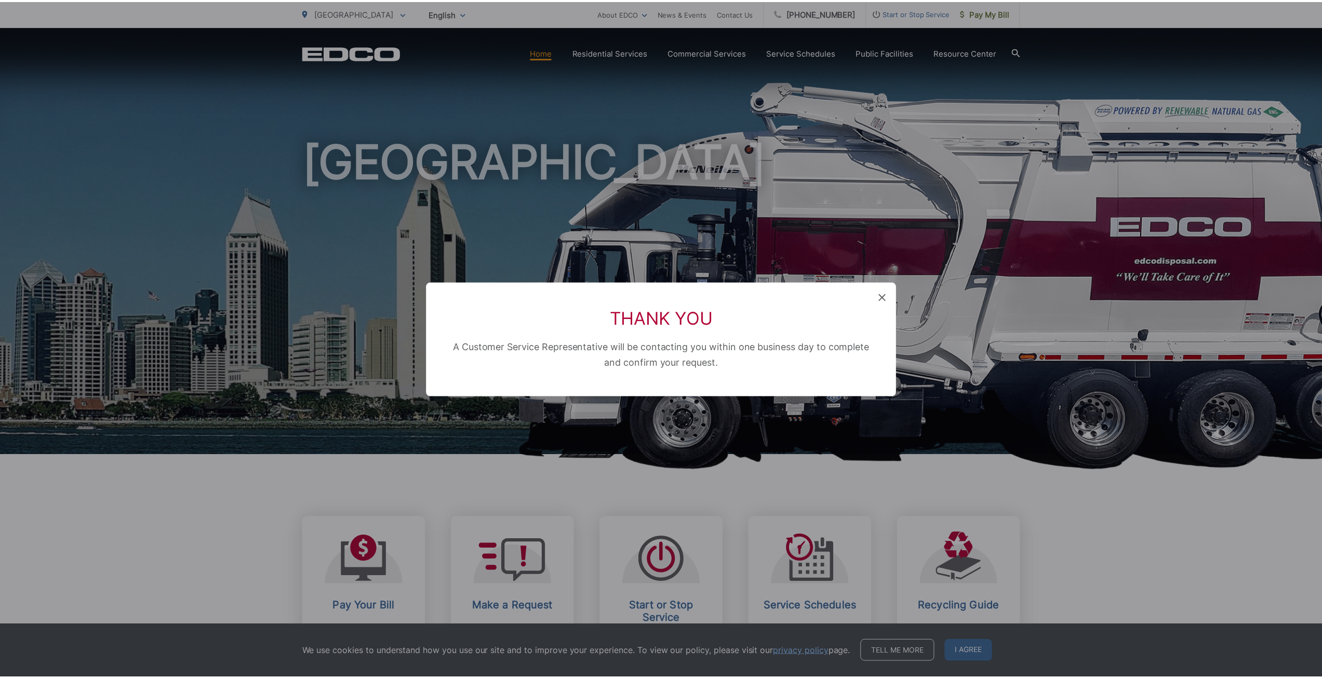
scroll to position [208, 0]
